Goal: Task Accomplishment & Management: Use online tool/utility

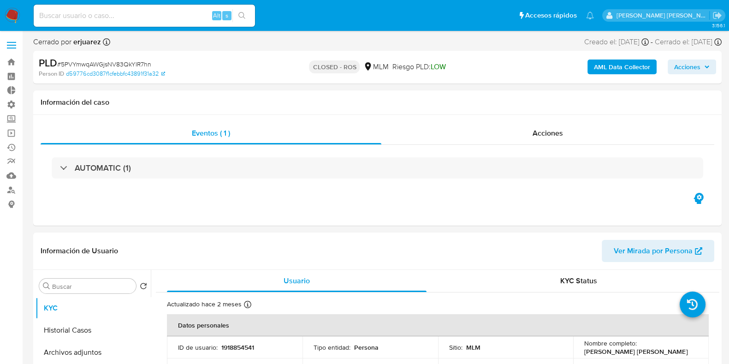
select select "10"
click at [103, 24] on div "Alt s" at bounding box center [144, 16] width 221 height 22
click at [143, 15] on input at bounding box center [144, 16] width 221 height 12
paste input "2193219327"
type input "2193219327"
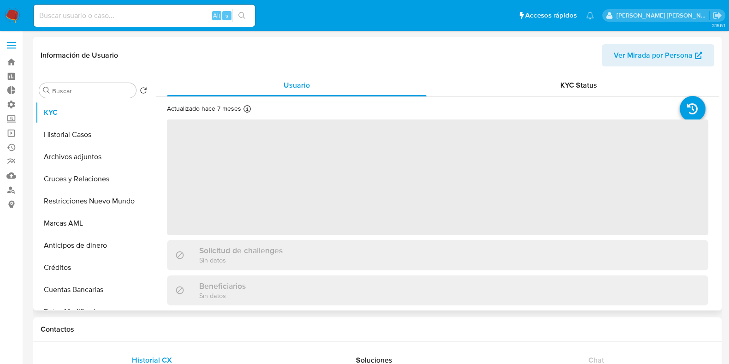
select select "10"
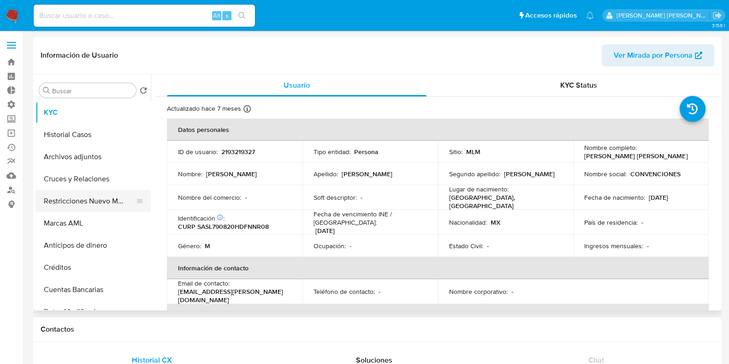
click at [88, 204] on button "Restricciones Nuevo Mundo" at bounding box center [89, 201] width 108 height 22
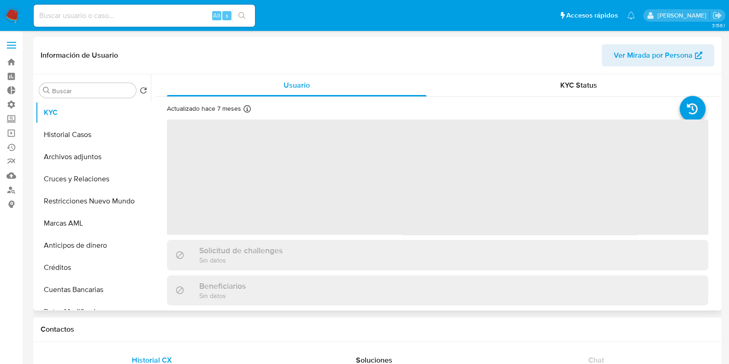
select select "10"
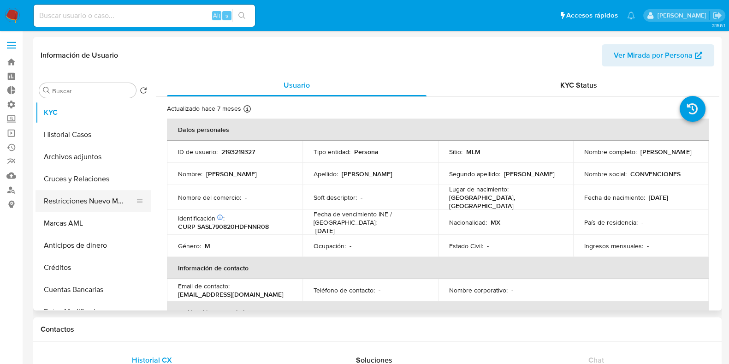
click at [89, 209] on button "Restricciones Nuevo Mundo" at bounding box center [89, 201] width 108 height 22
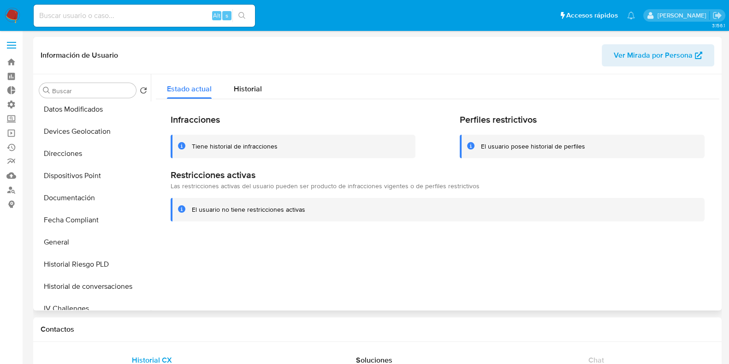
scroll to position [202, 0]
click at [78, 236] on button "General" at bounding box center [89, 242] width 108 height 22
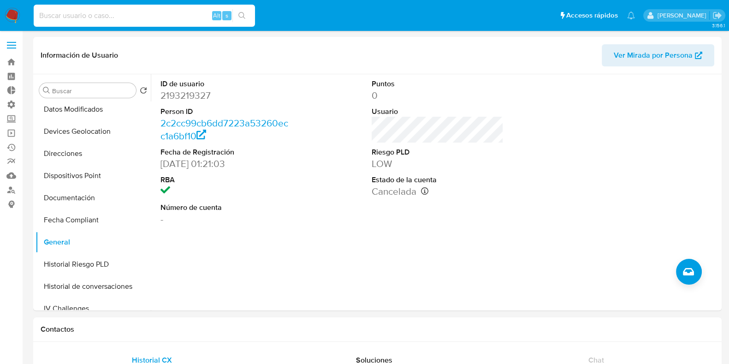
click at [90, 19] on input at bounding box center [144, 16] width 221 height 12
paste input "2364938491"
type input "2364938491"
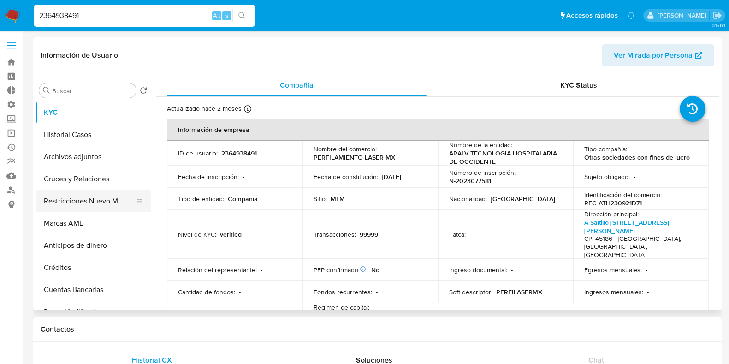
select select "10"
click at [90, 200] on button "Restricciones Nuevo Mundo" at bounding box center [89, 201] width 108 height 22
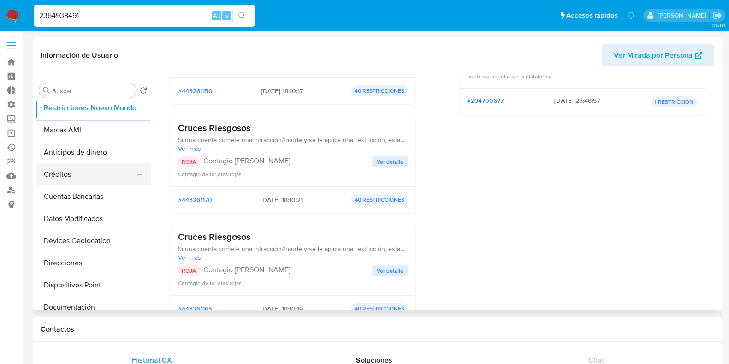
scroll to position [148, 0]
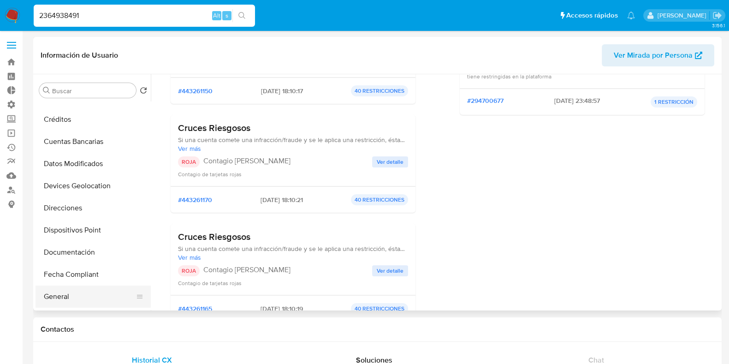
click at [52, 296] on button "General" at bounding box center [89, 296] width 108 height 22
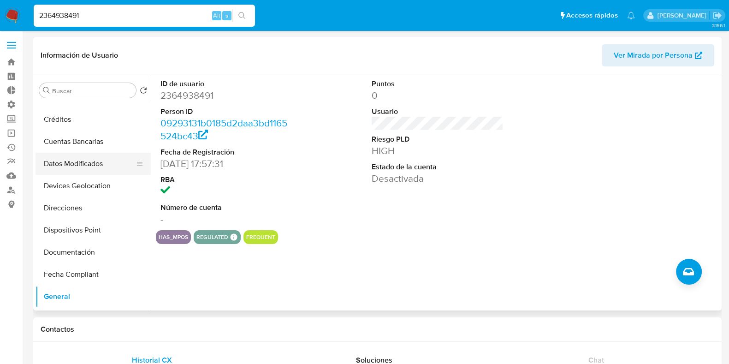
scroll to position [0, 0]
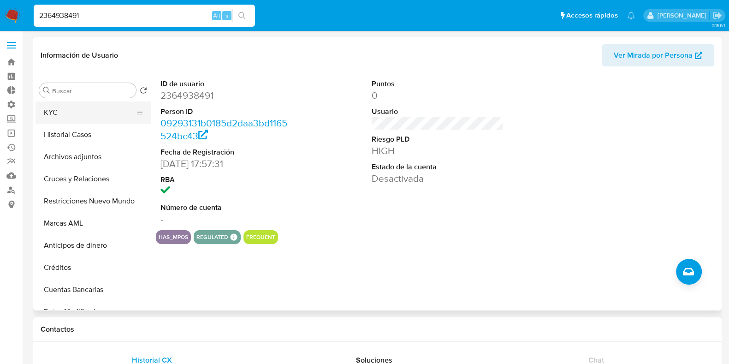
click at [53, 116] on button "KYC" at bounding box center [89, 112] width 108 height 22
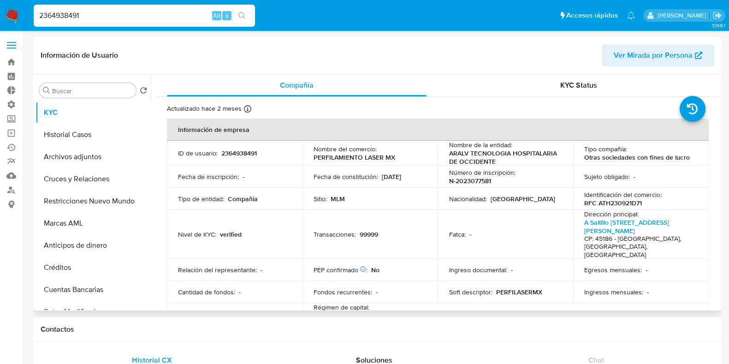
click at [518, 164] on p "ARALV TECNOLOGIA HOSPITALARIA DE OCCIDENTE" at bounding box center [504, 157] width 110 height 17
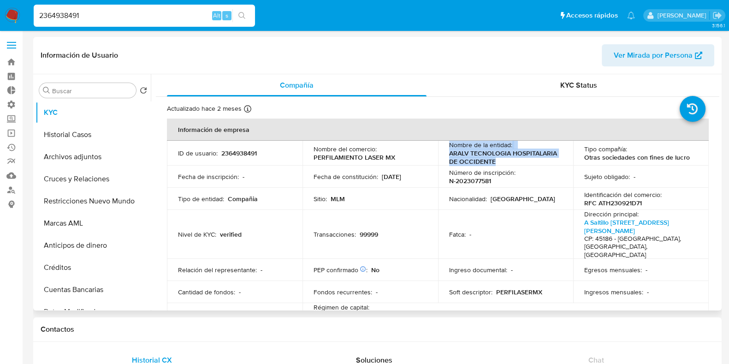
click at [518, 164] on p "ARALV TECNOLOGIA HOSPITALARIA DE OCCIDENTE" at bounding box center [504, 157] width 110 height 17
click at [498, 168] on p "Número de inscripción :" at bounding box center [482, 172] width 66 height 8
click at [511, 158] on p "ARALV TECNOLOGIA HOSPITALARIA DE OCCIDENTE" at bounding box center [504, 157] width 110 height 17
click at [7, 41] on label at bounding box center [11, 44] width 23 height 19
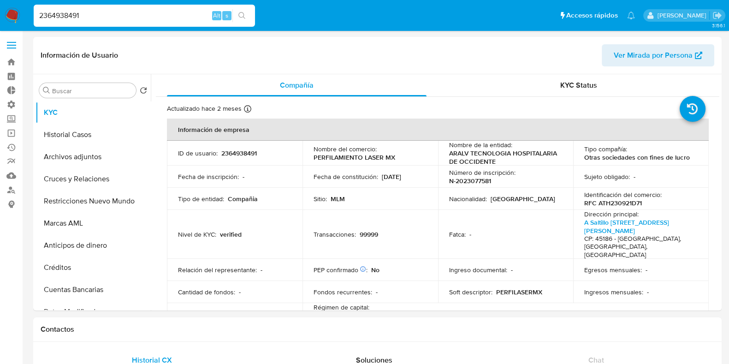
click at [0, 0] on input "checkbox" at bounding box center [0, 0] width 0 height 0
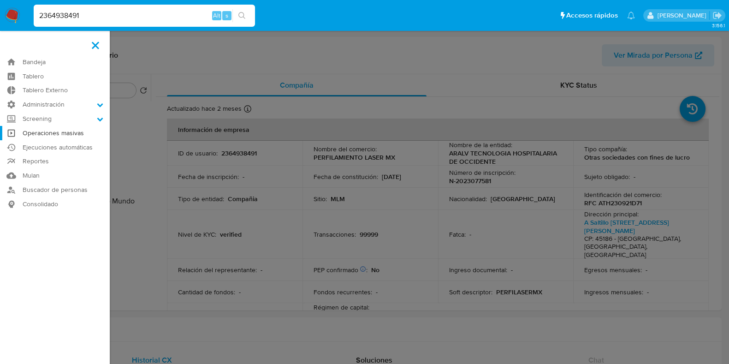
click at [68, 136] on link "Operaciones masivas" at bounding box center [55, 133] width 110 height 14
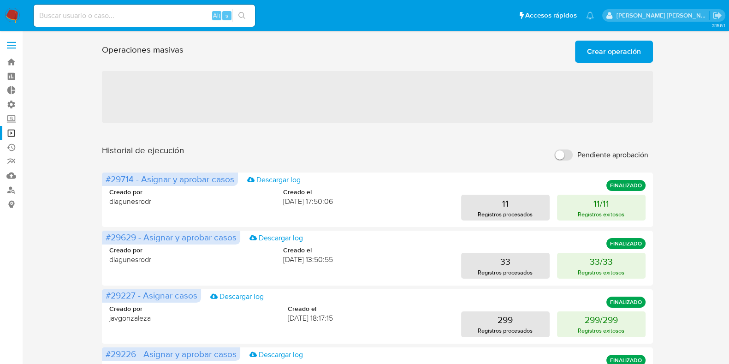
click at [629, 57] on span "Crear operación" at bounding box center [614, 51] width 54 height 20
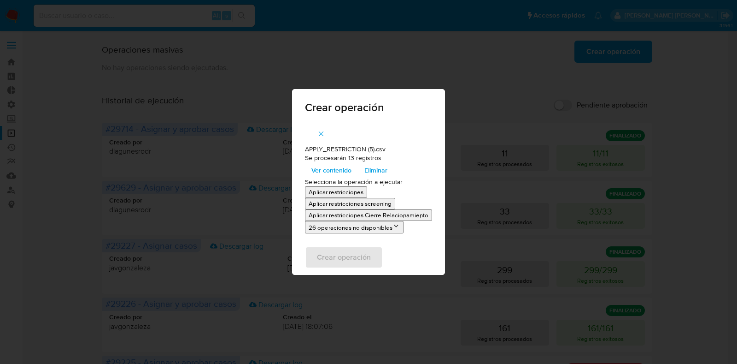
click at [372, 215] on p "Aplicar restricciones Cierre Relacionamiento" at bounding box center [369, 215] width 120 height 9
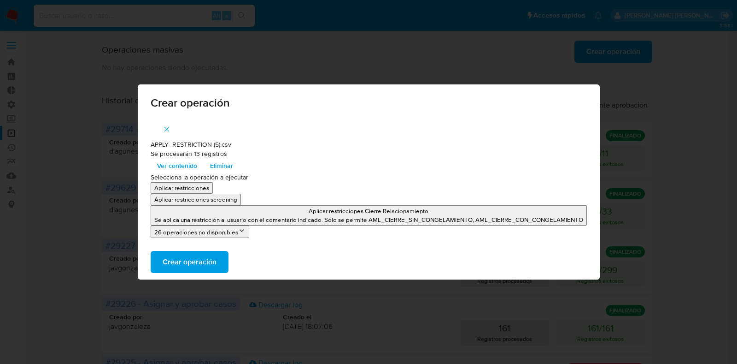
click at [217, 234] on button "26 operaciones no disponibles" at bounding box center [200, 231] width 99 height 12
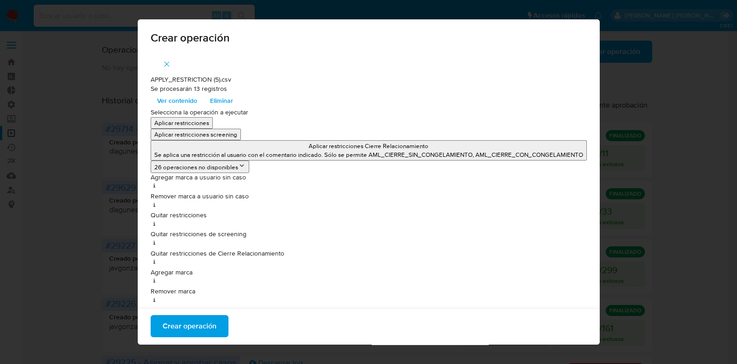
click at [186, 327] on span "Crear operación" at bounding box center [190, 326] width 54 height 20
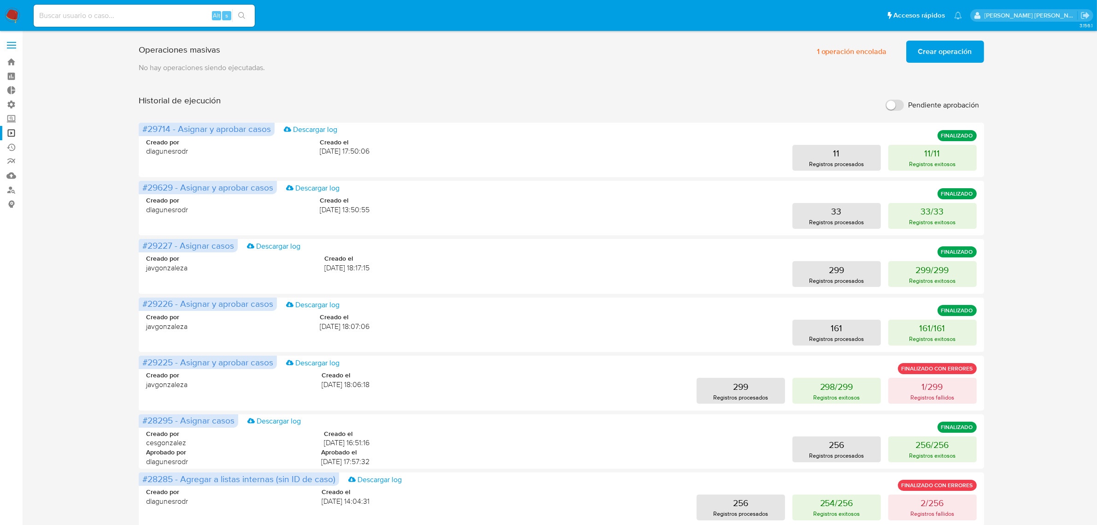
click at [165, 14] on input at bounding box center [144, 16] width 221 height 12
paste input "444155940"
type input "444155940"
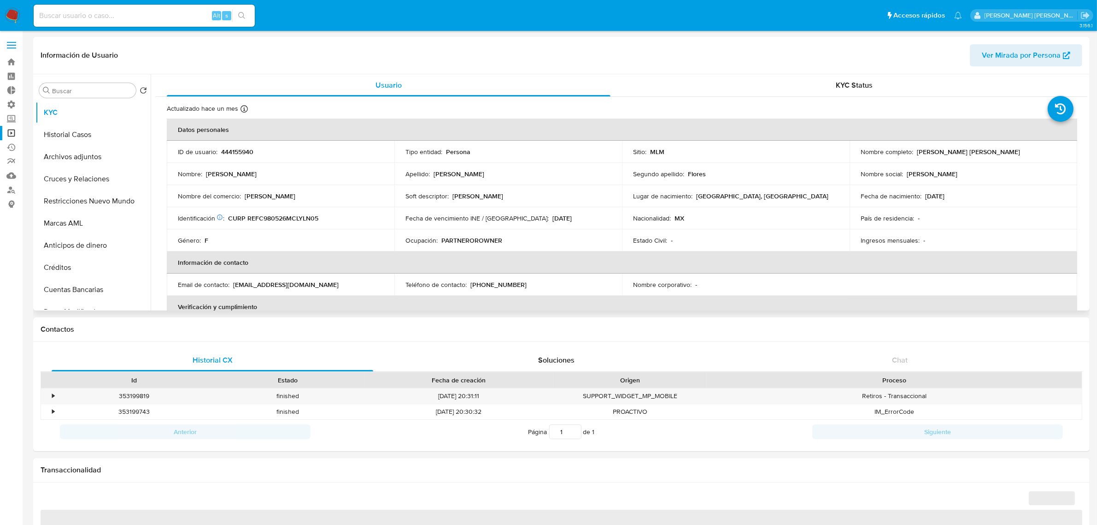
select select "10"
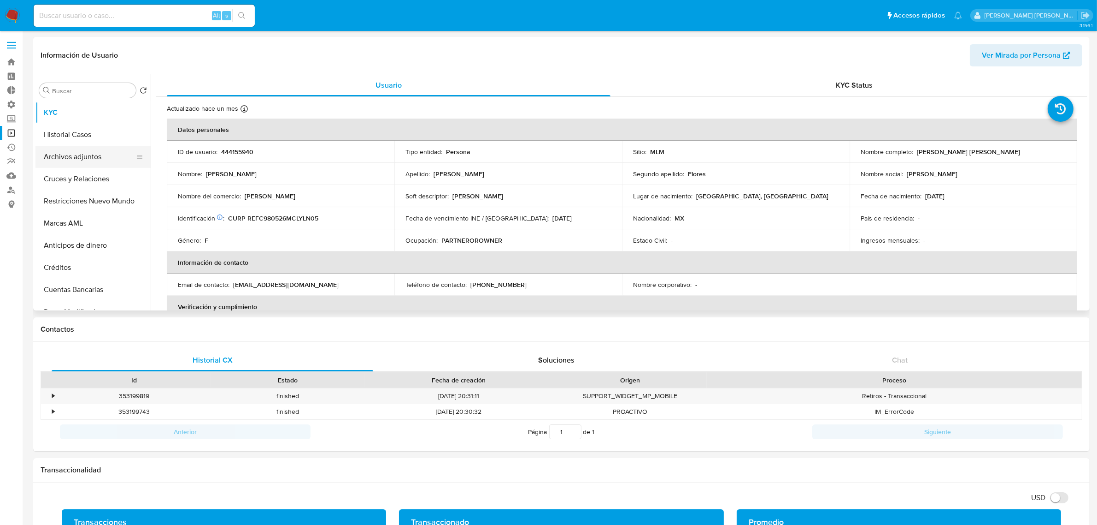
click at [65, 156] on button "Archivos adjuntos" at bounding box center [89, 157] width 108 height 22
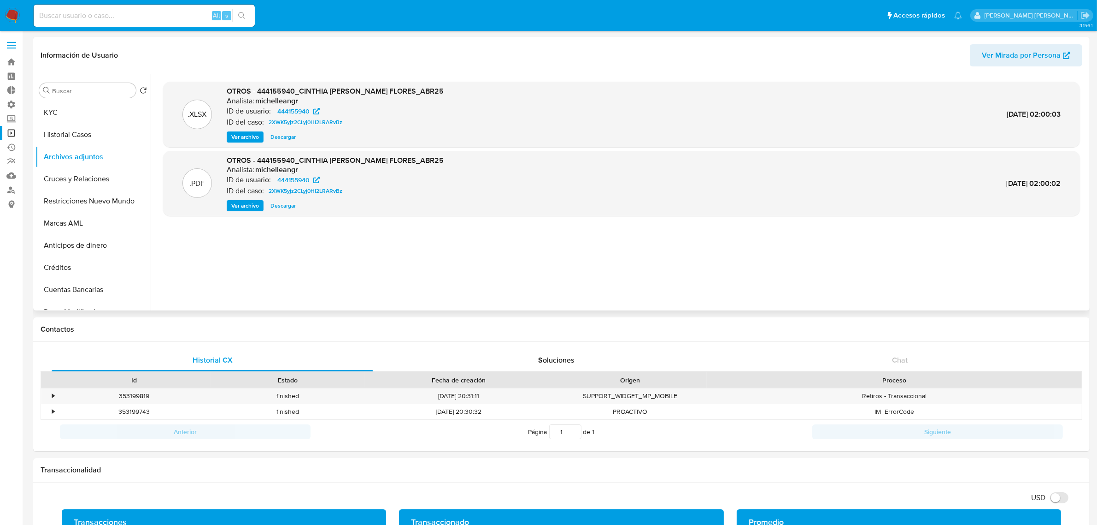
click at [246, 206] on span "Ver archivo" at bounding box center [245, 205] width 28 height 9
